Goal: Transaction & Acquisition: Purchase product/service

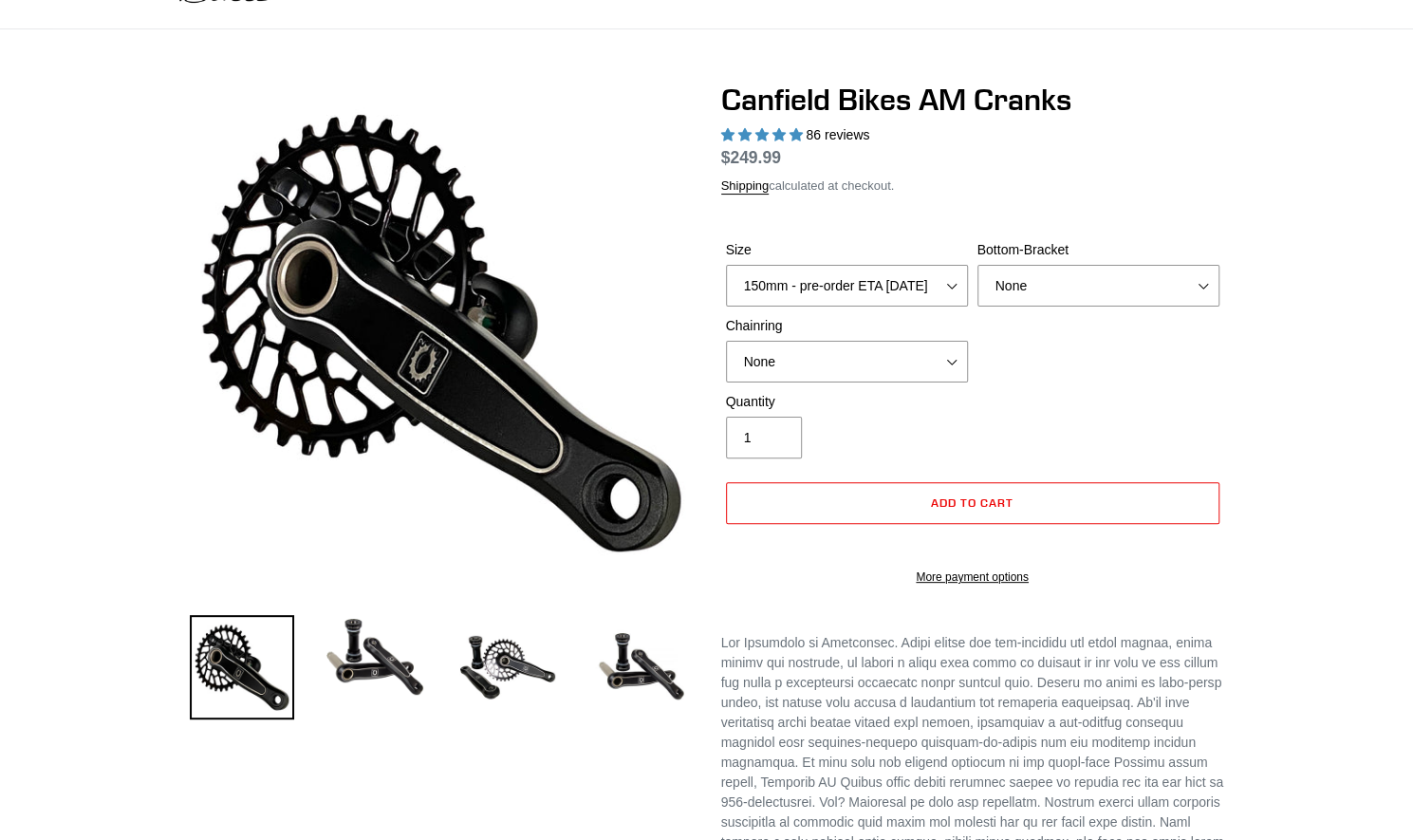
select select "highest-rating"
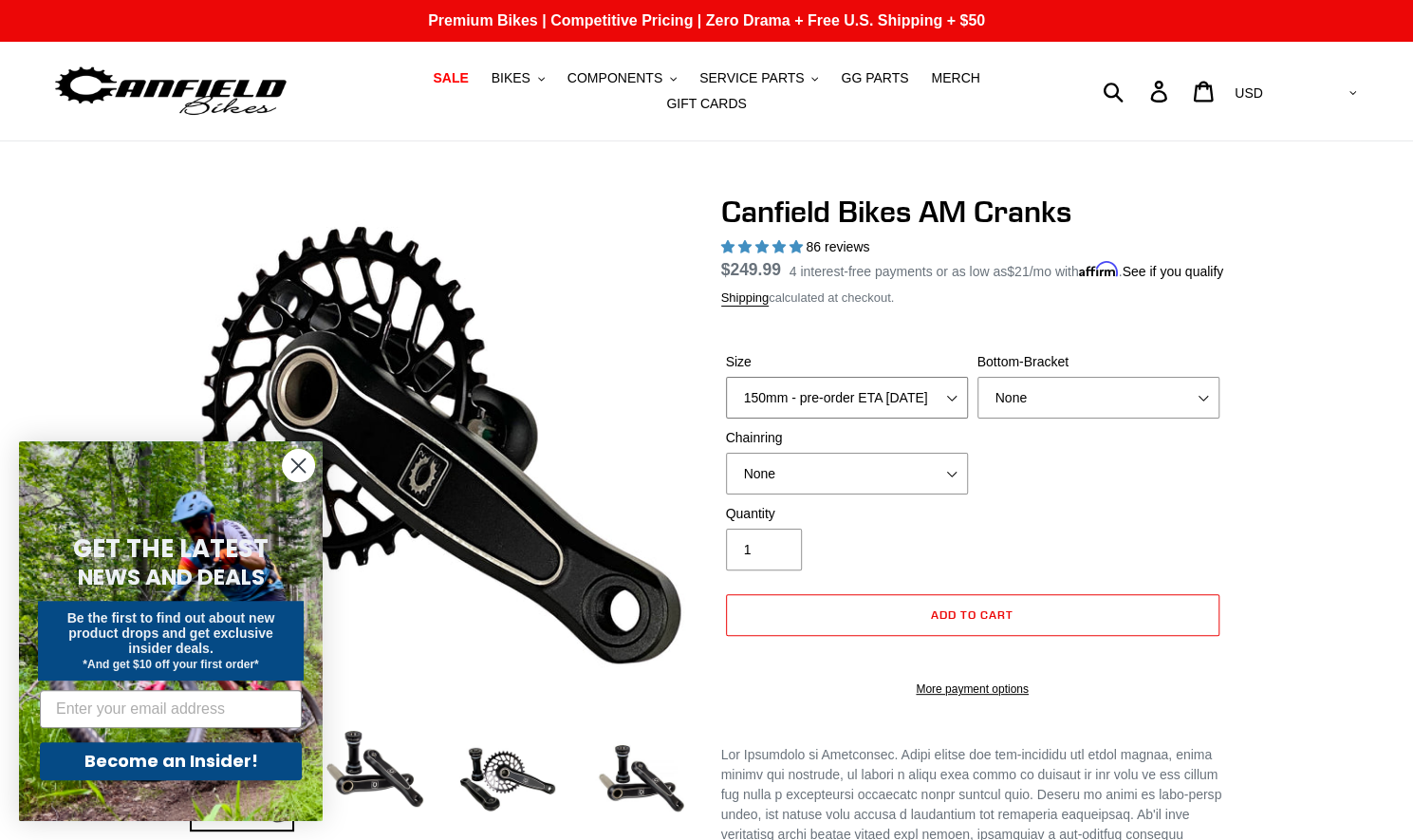
click at [871, 401] on select "150mm - pre-order ETA [DATE] 155mm - pre-order ETA [DATE] 160mm - pre-order ETA…" at bounding box center [847, 397] width 242 height 42
select select "155mm - pre-order ETA [DATE]"
click at [726, 388] on select "150mm - pre-order ETA [DATE] 155mm - pre-order ETA [DATE] 160mm - pre-order ETA…" at bounding box center [847, 397] width 242 height 42
click at [1004, 409] on select "None BSA Threaded 68/73mm Press Fit PF92" at bounding box center [1098, 397] width 242 height 42
select select "BSA Threaded 68/73mm"
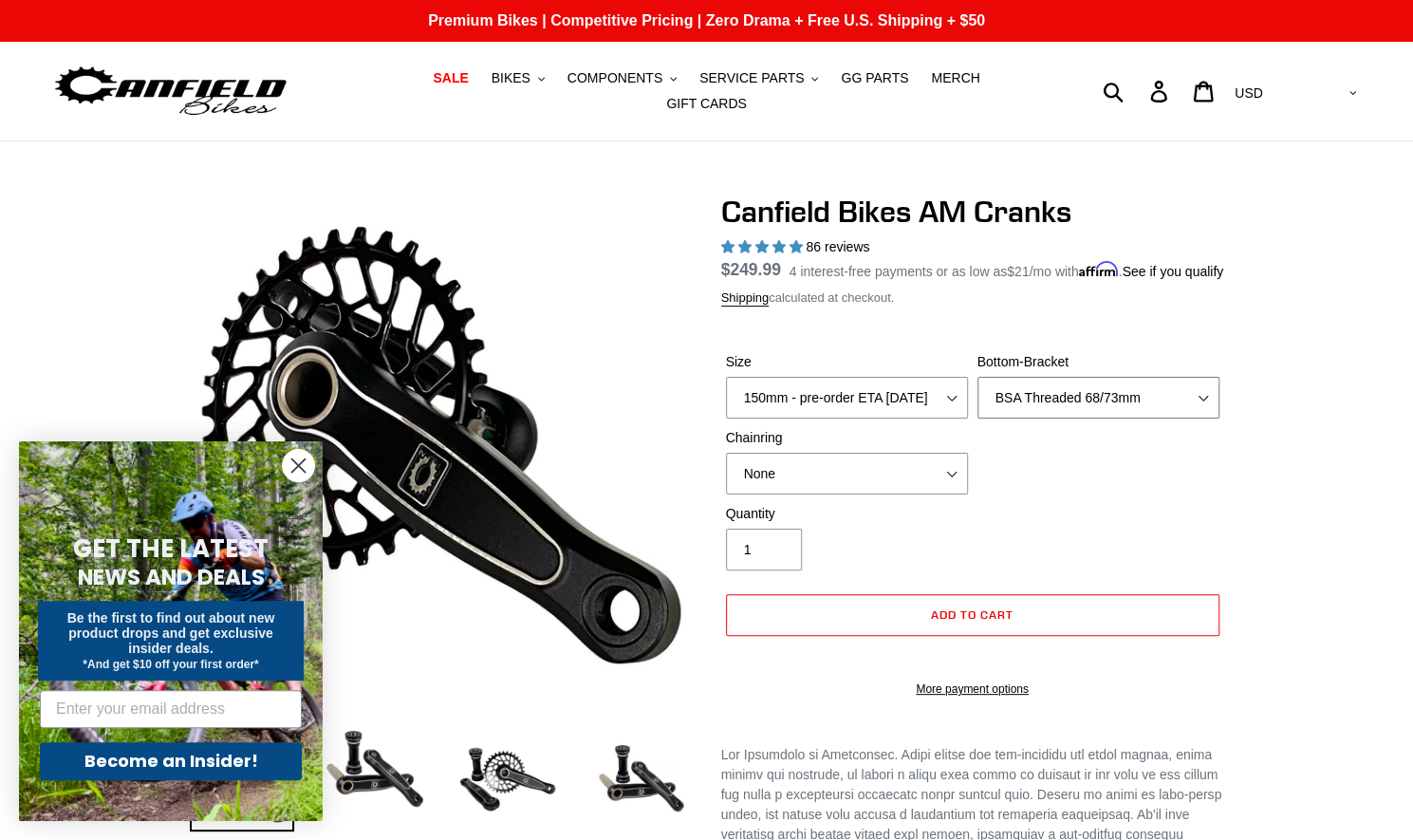
click at [978, 388] on select "None BSA Threaded 68/73mm Press Fit PF92" at bounding box center [1098, 397] width 242 height 42
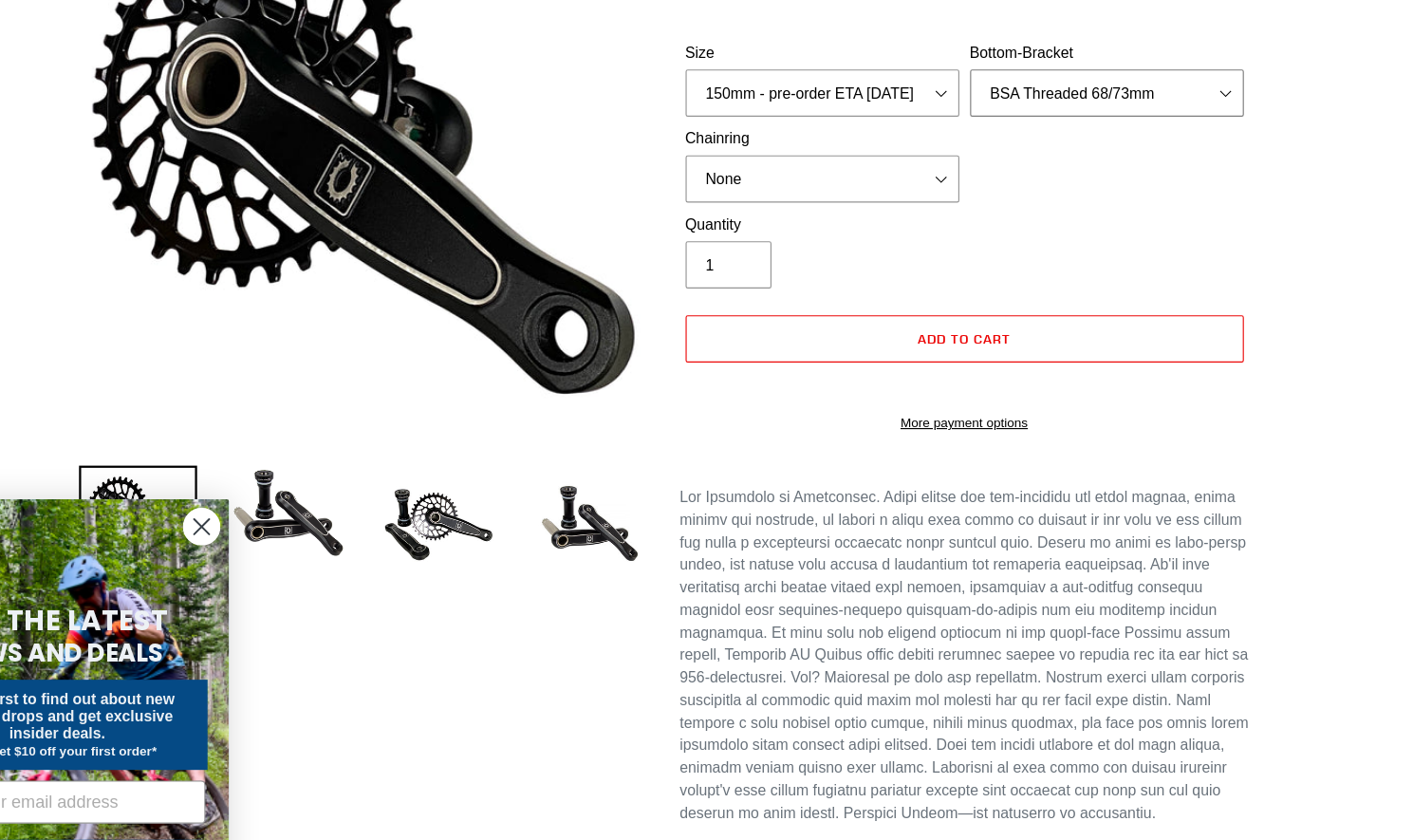
scroll to position [277, 0]
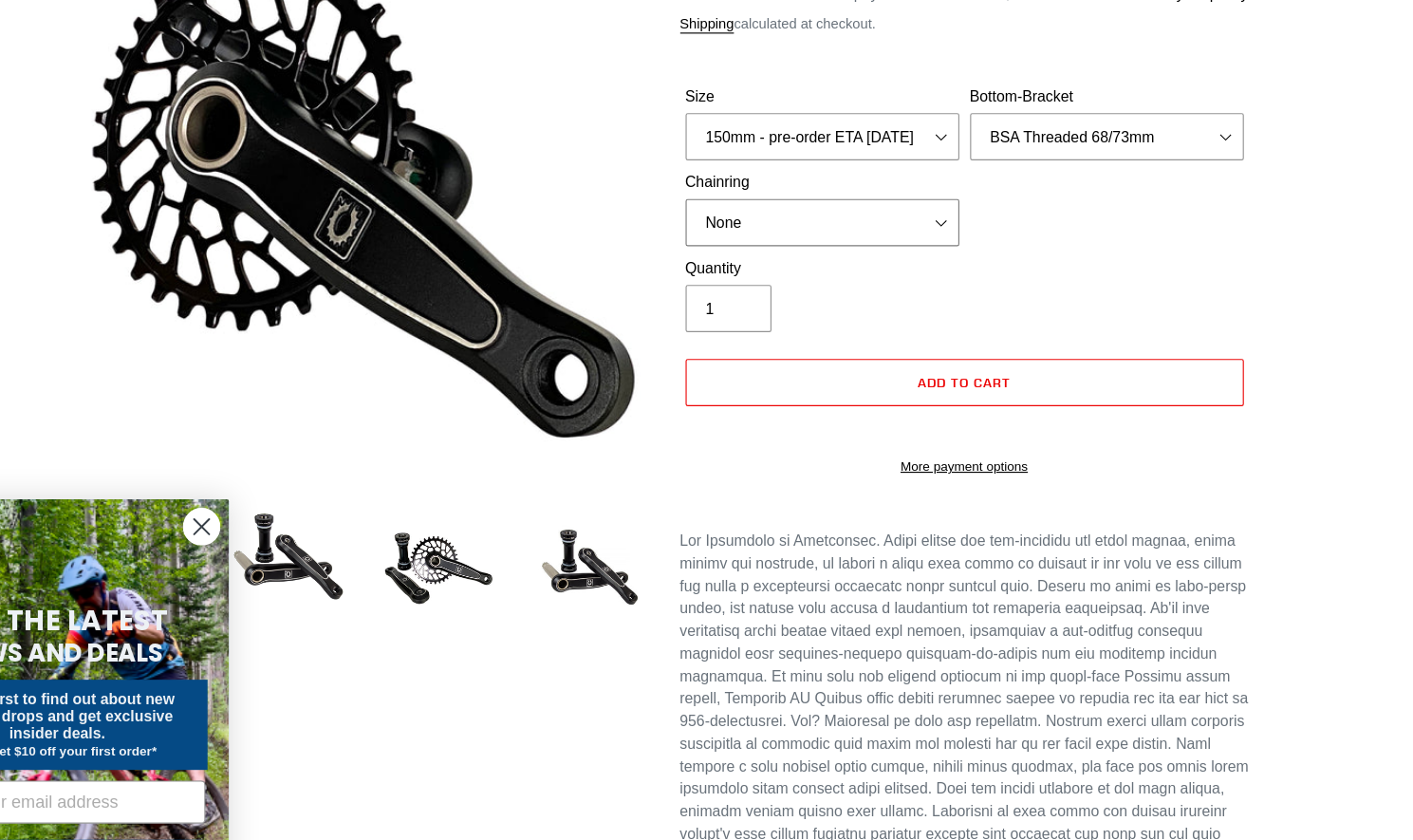
click at [892, 212] on select "None 30t Round (Boost 148) 30t Oval (Boost 148) 32t Round (Boost 148) 32t Oval …" at bounding box center [847, 196] width 242 height 42
click at [726, 187] on select "None 30t Round (Boost 148) 30t Oval (Boost 148) 32t Round (Boost 148) 32t Oval …" at bounding box center [847, 196] width 242 height 42
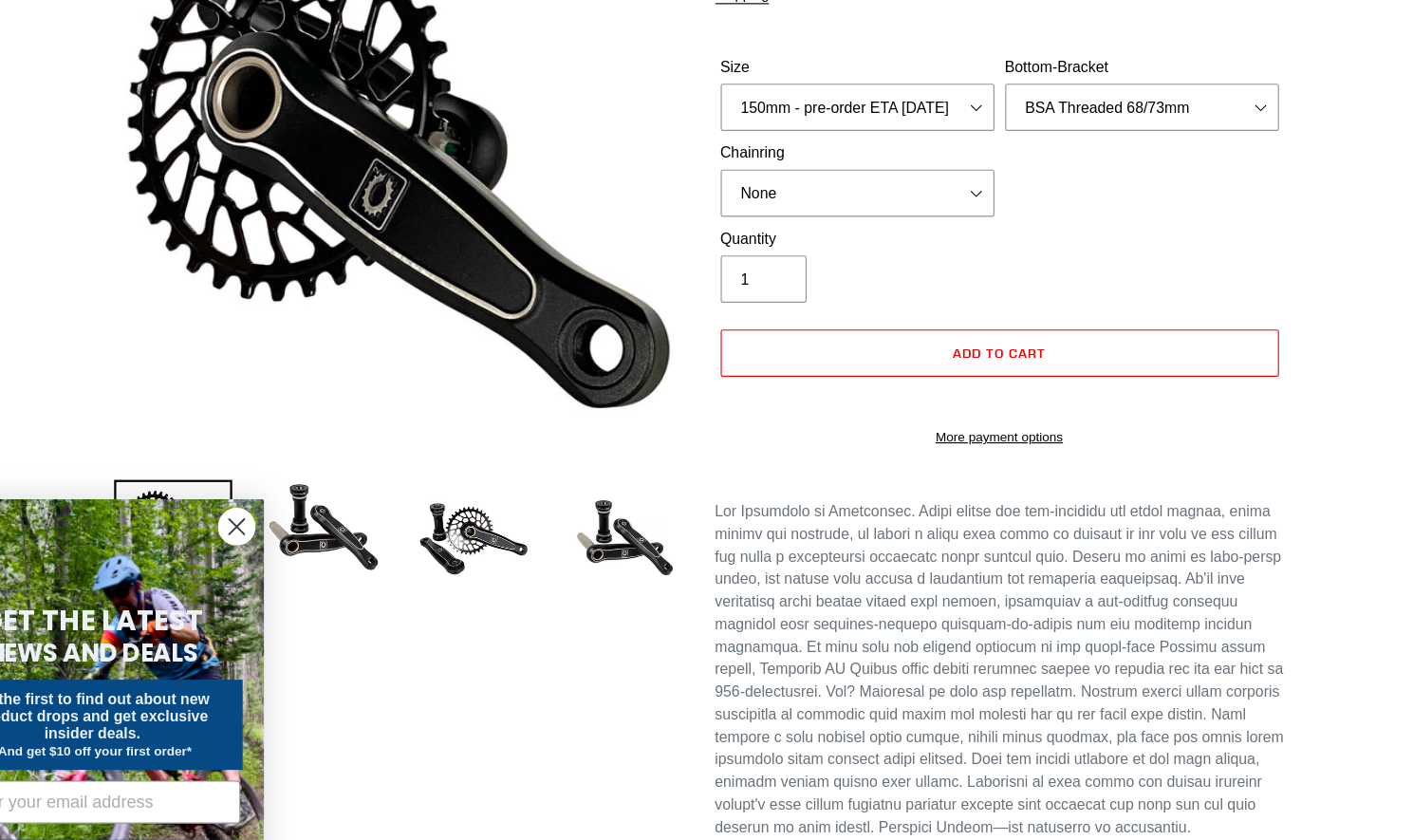
scroll to position [300, 0]
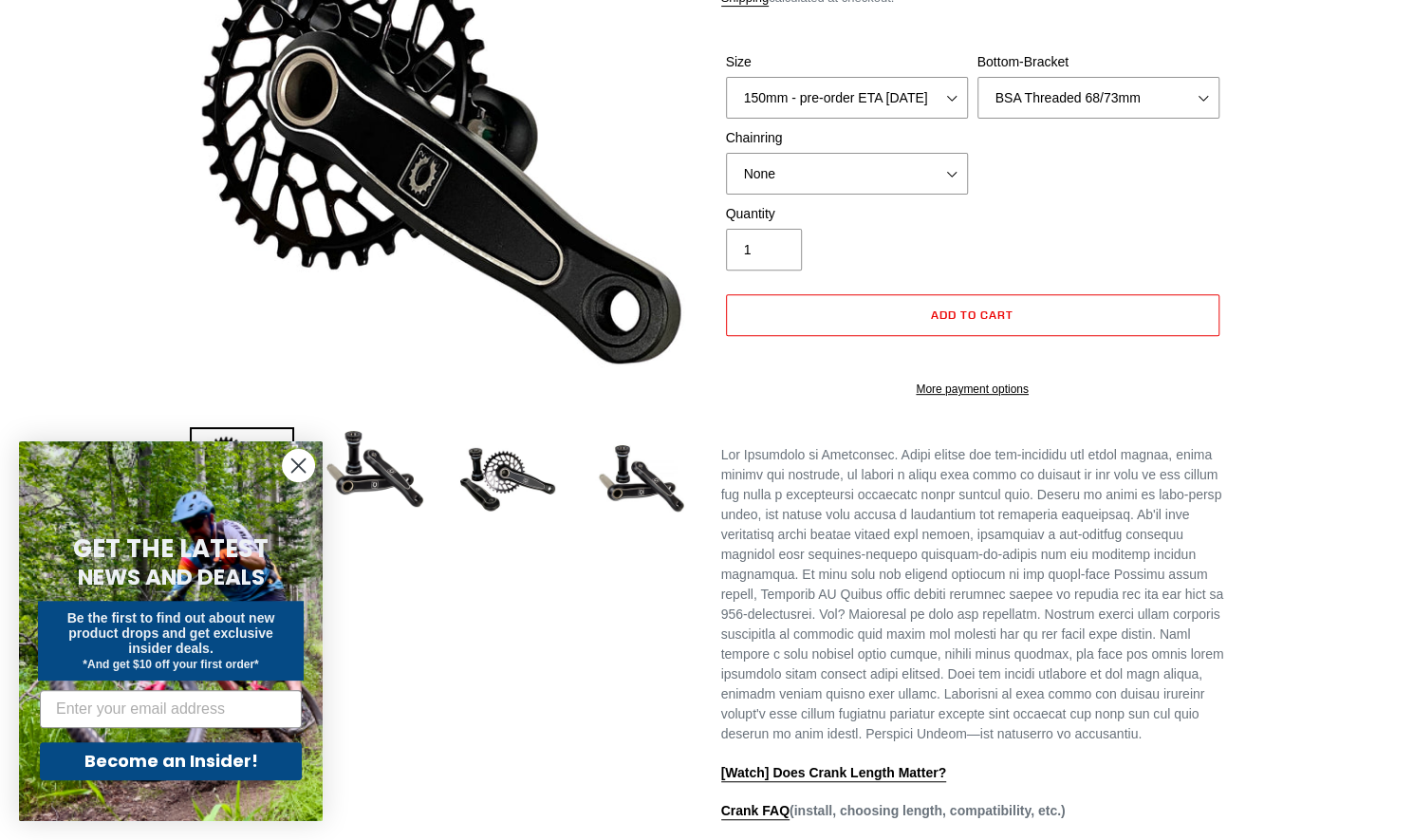
click at [291, 456] on circle "Close dialog" at bounding box center [298, 465] width 31 height 31
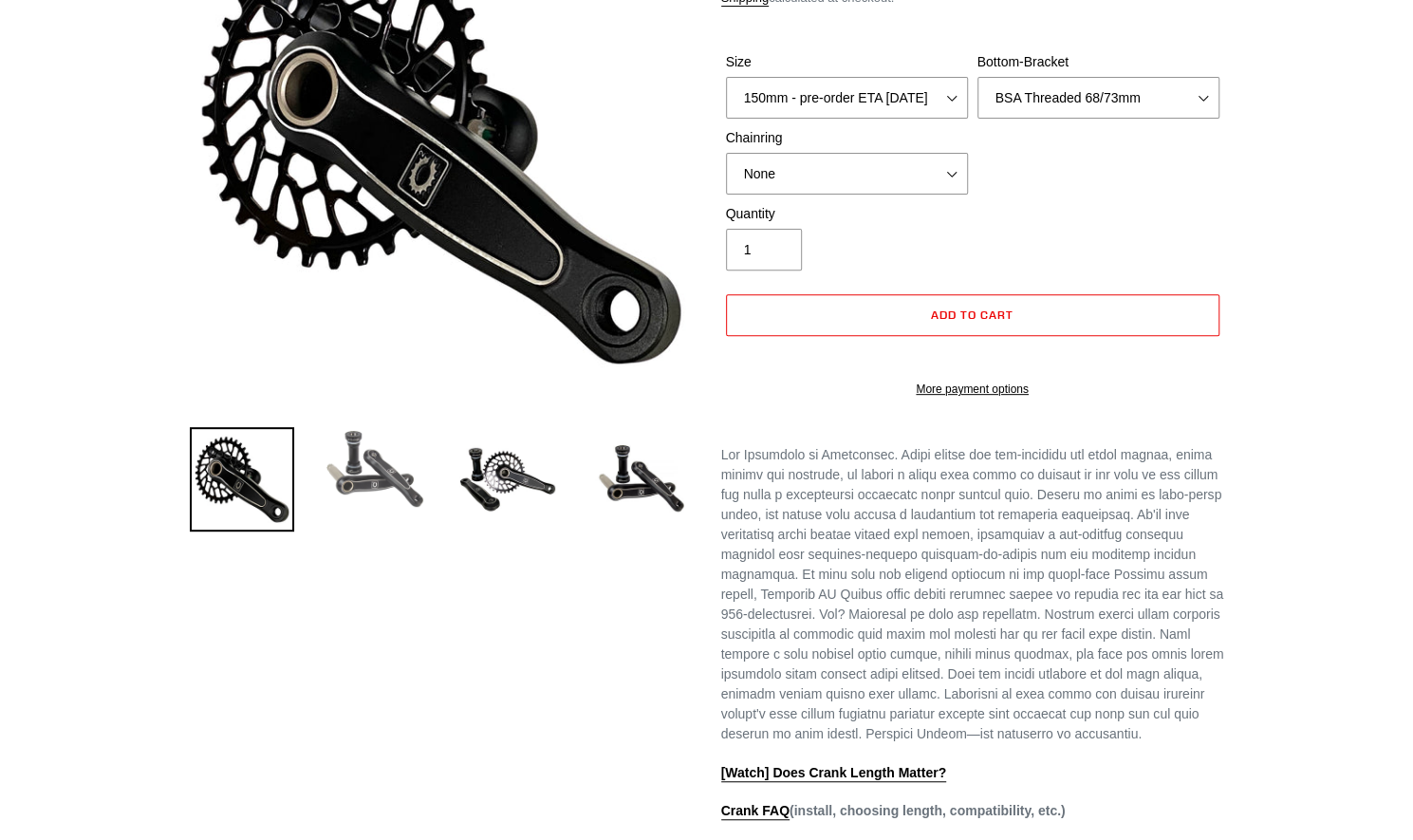
click at [338, 463] on img at bounding box center [375, 469] width 105 height 84
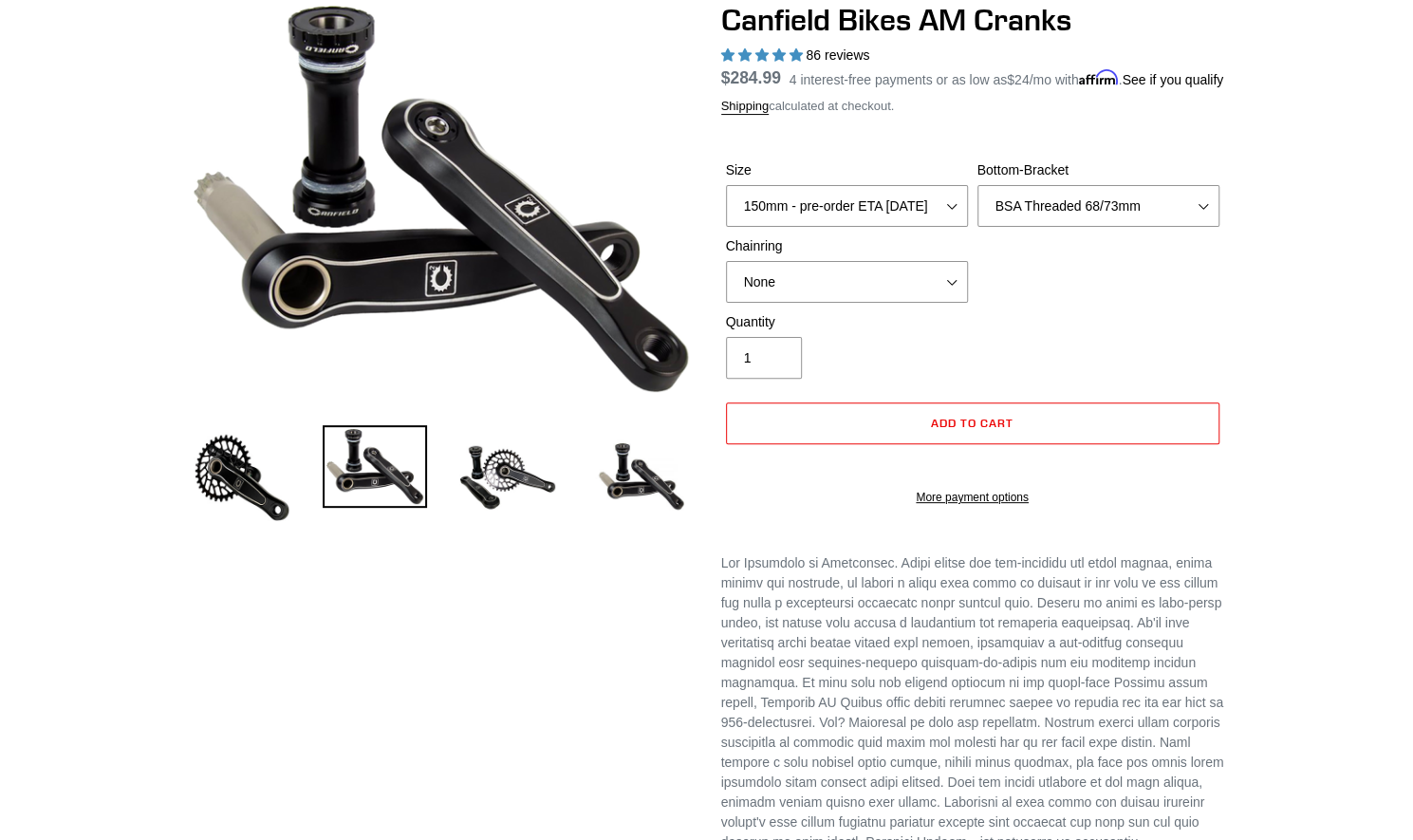
scroll to position [169, 0]
